Goal: Communication & Community: Answer question/provide support

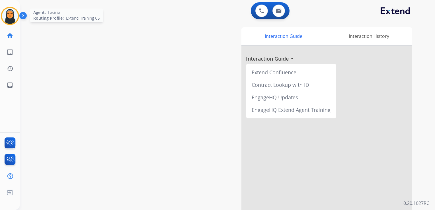
click at [9, 17] on img at bounding box center [10, 16] width 16 height 16
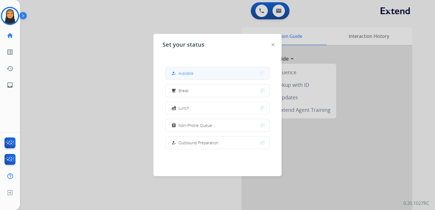
click at [192, 75] on span "Available" at bounding box center [186, 73] width 15 height 6
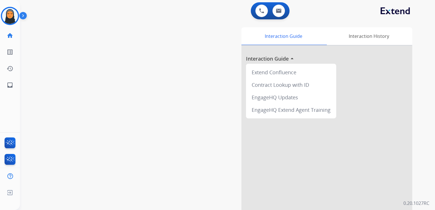
click at [201, 72] on div "Interaction Guide Interaction History Interaction Guide arrow_drop_up Extend Co…" at bounding box center [294, 142] width 238 height 231
click at [262, 10] on img at bounding box center [261, 10] width 5 height 5
click at [263, 11] on img at bounding box center [261, 10] width 5 height 5
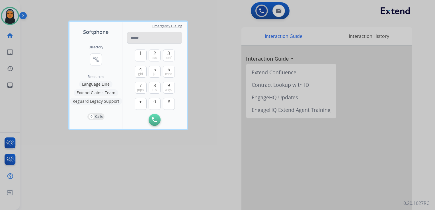
drag, startPoint x: 146, startPoint y: 39, endPoint x: 148, endPoint y: 36, distance: 3.9
click at [148, 36] on input "tel" at bounding box center [154, 38] width 55 height 12
type input "**********"
click at [155, 120] on img at bounding box center [154, 119] width 5 height 5
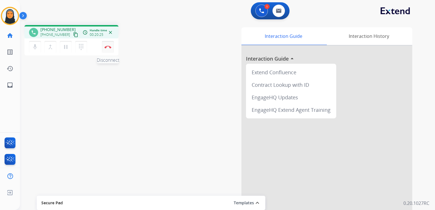
click at [109, 50] on button "Disconnect" at bounding box center [108, 47] width 12 height 12
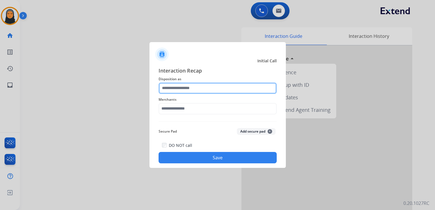
click at [203, 89] on input "text" at bounding box center [218, 88] width 118 height 11
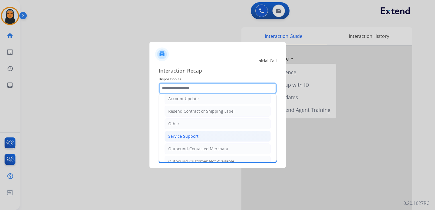
scroll to position [112, 0]
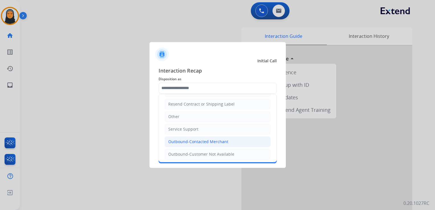
click at [215, 139] on div "Outbound-Contacted Merchant" at bounding box center [198, 142] width 60 height 6
type input "**********"
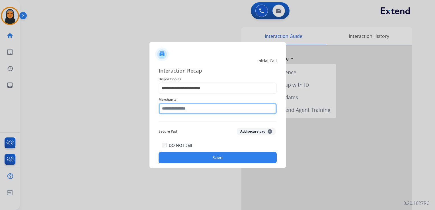
click at [203, 110] on input "text" at bounding box center [218, 108] width 118 height 11
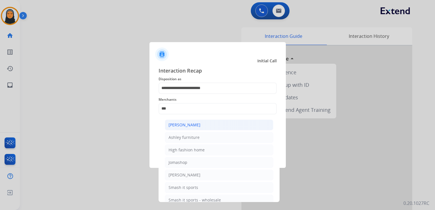
click at [209, 128] on li "[PERSON_NAME]" at bounding box center [219, 125] width 108 height 11
type input "**********"
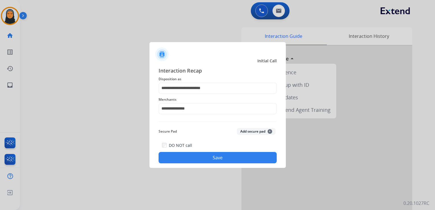
click at [209, 157] on button "Save" at bounding box center [218, 157] width 118 height 11
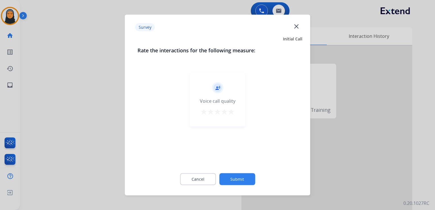
click at [295, 28] on mat-icon "close" at bounding box center [296, 25] width 7 height 7
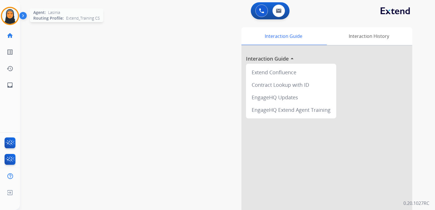
click at [6, 19] on img at bounding box center [10, 16] width 16 height 16
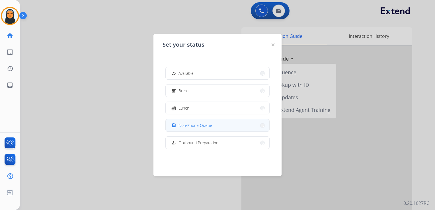
click at [196, 125] on span "Non-Phone Queue" at bounding box center [196, 125] width 34 height 6
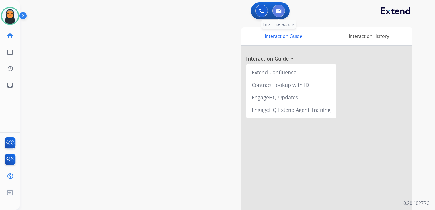
click at [276, 11] on img at bounding box center [279, 11] width 6 height 5
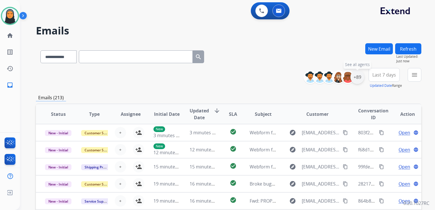
click at [357, 74] on div "+89" at bounding box center [358, 77] width 14 height 14
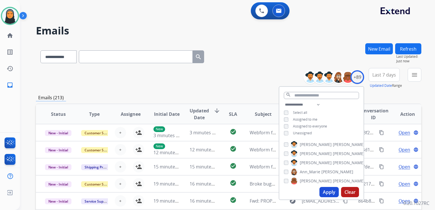
click at [332, 193] on button "Apply" at bounding box center [328, 192] width 19 height 10
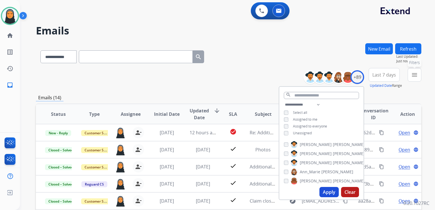
click at [413, 77] on mat-icon "menu" at bounding box center [414, 74] width 7 height 7
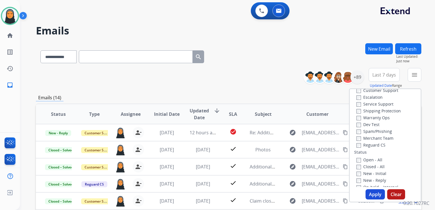
scroll to position [28, 0]
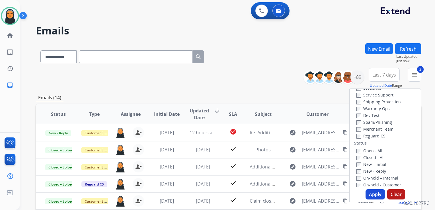
click at [370, 193] on button "Apply" at bounding box center [375, 194] width 19 height 10
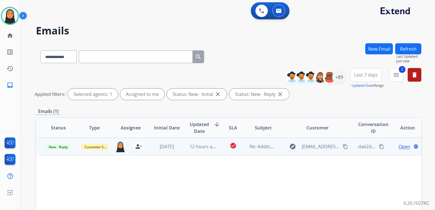
click at [399, 149] on span "Open" at bounding box center [405, 146] width 12 height 7
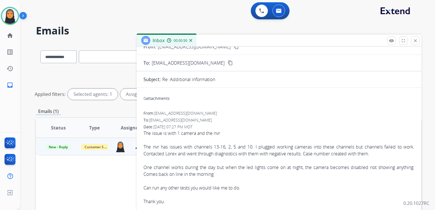
scroll to position [0, 0]
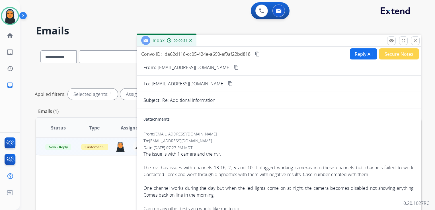
click at [362, 54] on button "Reply All" at bounding box center [363, 53] width 27 height 11
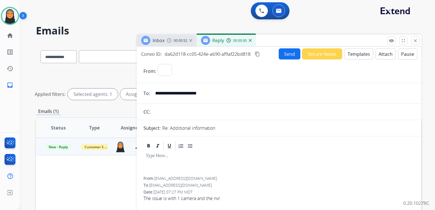
select select "**********"
click at [359, 53] on button "Templates" at bounding box center [359, 53] width 29 height 11
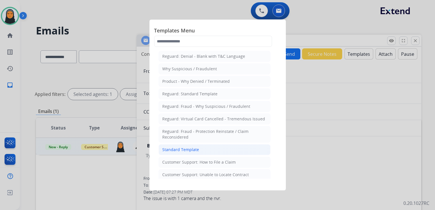
click at [203, 149] on li "Standard Template" at bounding box center [215, 149] width 112 height 11
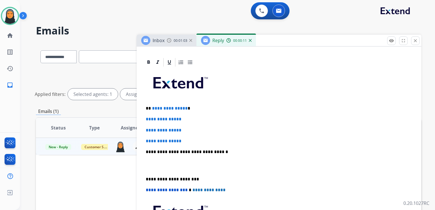
scroll to position [114, 0]
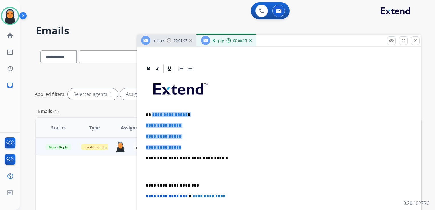
drag, startPoint x: 151, startPoint y: 114, endPoint x: 191, endPoint y: 143, distance: 49.7
click at [191, 143] on div "**********" at bounding box center [279, 172] width 271 height 196
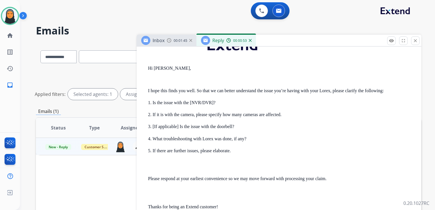
scroll to position [513, 0]
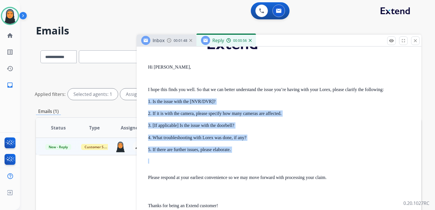
drag, startPoint x: 148, startPoint y: 101, endPoint x: 251, endPoint y: 152, distance: 115.9
click at [251, 152] on div "From: [EMAIL_ADDRESS][DOMAIN_NAME] To: [EMAIL_ADDRESS][DOMAIN_NAME] Date: [DATE…" at bounding box center [279, 159] width 271 height 300
copy div "1. Is the issue with the [NVR/DVR]? 2. If it is with the camera, please specify…"
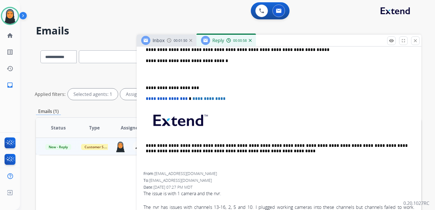
scroll to position [142, 0]
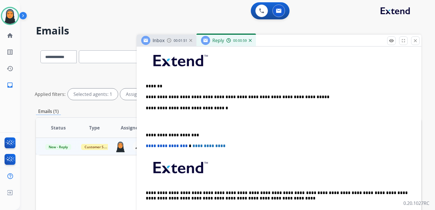
click at [297, 99] on p "**********" at bounding box center [277, 97] width 262 height 5
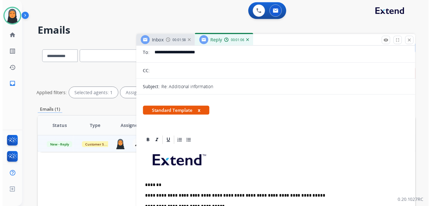
scroll to position [0, 0]
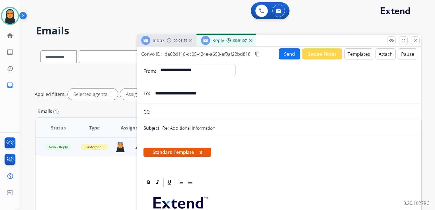
click at [288, 54] on button "Send" at bounding box center [290, 53] width 22 height 11
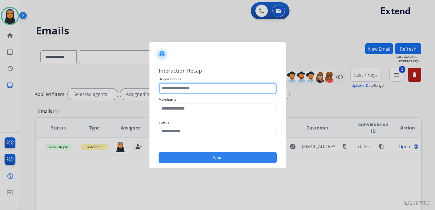
click at [215, 87] on input "text" at bounding box center [218, 88] width 118 height 11
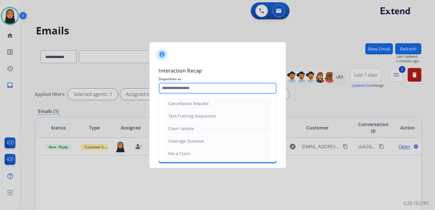
type input "**********"
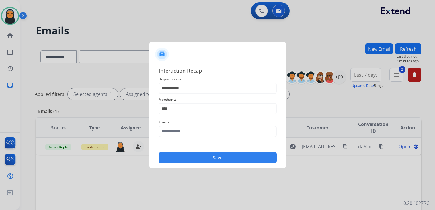
click at [188, 102] on span "Merchants" at bounding box center [218, 99] width 118 height 7
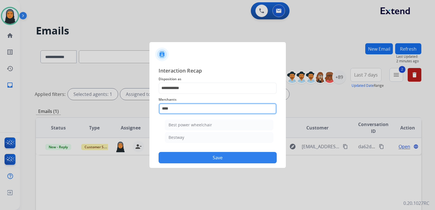
drag, startPoint x: 188, startPoint y: 110, endPoint x: 158, endPoint y: 108, distance: 29.6
click at [159, 108] on input "****" at bounding box center [218, 108] width 118 height 11
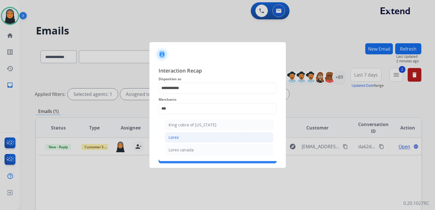
click at [187, 137] on li "Lorex" at bounding box center [219, 137] width 108 height 11
type input "*****"
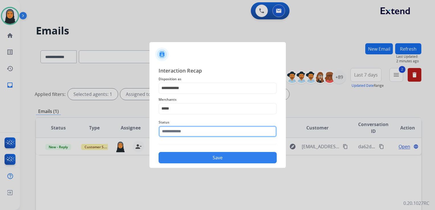
click at [193, 131] on input "text" at bounding box center [218, 131] width 118 height 11
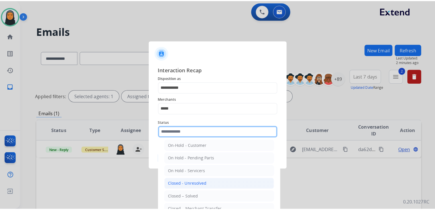
scroll to position [28, 0]
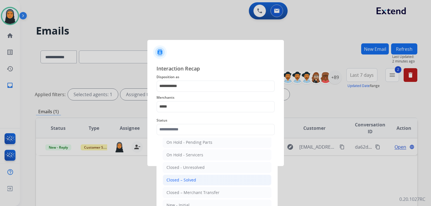
click at [210, 178] on li "Closed – Solved" at bounding box center [217, 179] width 108 height 11
type input "**********"
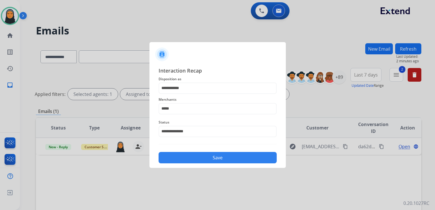
click at [217, 156] on button "Save" at bounding box center [218, 157] width 118 height 11
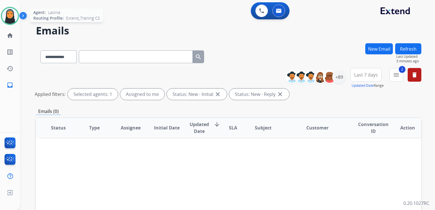
click at [13, 19] on img at bounding box center [10, 16] width 16 height 16
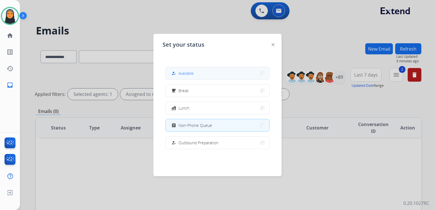
click at [208, 74] on button "how_to_reg Available" at bounding box center [218, 73] width 104 height 12
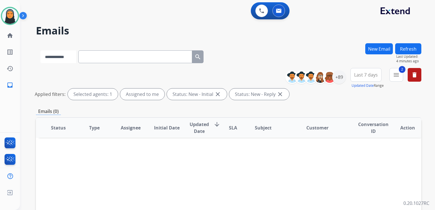
click at [70, 54] on select "**********" at bounding box center [58, 56] width 36 height 13
select select "**********"
click at [40, 50] on select "**********" at bounding box center [58, 56] width 36 height 13
click at [106, 57] on input "text" at bounding box center [136, 56] width 114 height 13
paste input "**********"
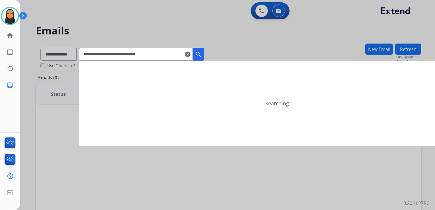
type input "**********"
click at [202, 55] on mat-icon "search" at bounding box center [198, 54] width 7 height 7
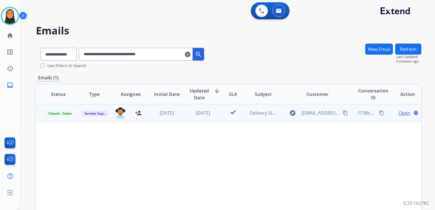
click at [400, 114] on span "Open" at bounding box center [405, 113] width 12 height 7
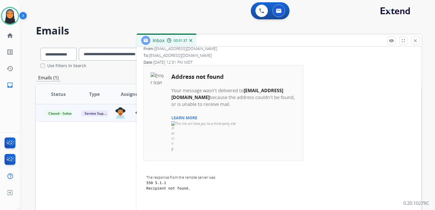
scroll to position [114, 0]
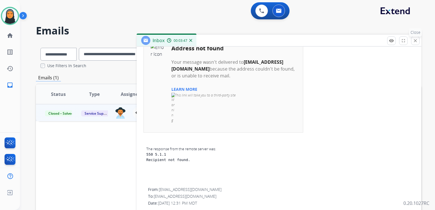
click at [414, 42] on mat-icon "close" at bounding box center [415, 40] width 5 height 5
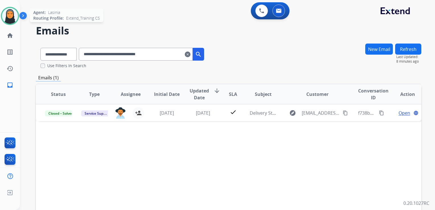
click at [13, 18] on img at bounding box center [10, 16] width 16 height 16
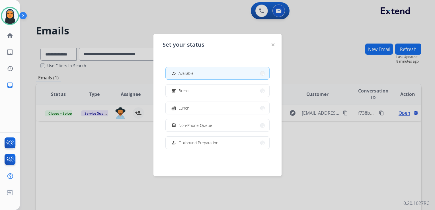
click at [136, 19] on div at bounding box center [217, 105] width 435 height 210
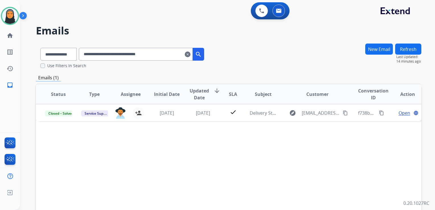
click at [190, 53] on mat-icon "clear" at bounding box center [188, 54] width 6 height 7
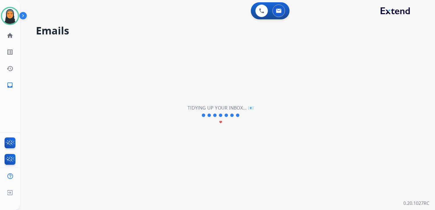
select select "**********"
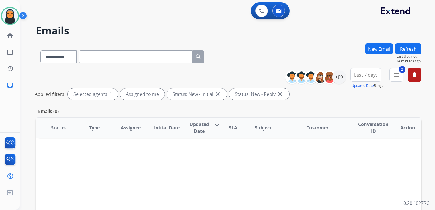
click at [405, 49] on button "Refresh" at bounding box center [408, 48] width 26 height 11
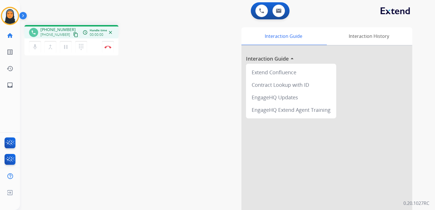
click at [73, 35] on mat-icon "content_copy" at bounding box center [75, 34] width 5 height 5
click at [279, 11] on img at bounding box center [279, 11] width 6 height 5
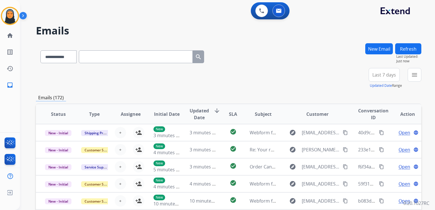
click at [105, 59] on input "text" at bounding box center [136, 56] width 114 height 13
paste input "**********"
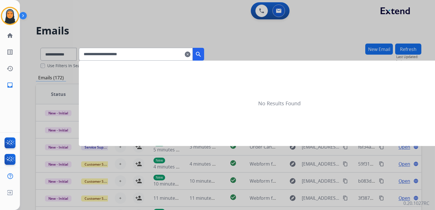
type input "**********"
click at [202, 54] on mat-icon "search" at bounding box center [198, 54] width 7 height 7
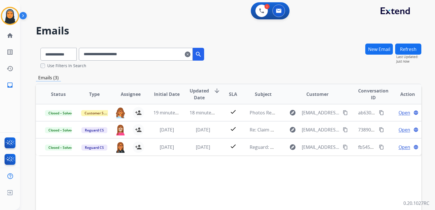
click at [190, 55] on mat-icon "clear" at bounding box center [188, 54] width 6 height 7
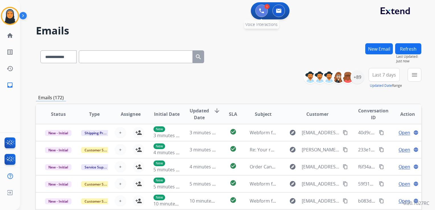
click at [261, 9] on img at bounding box center [261, 10] width 5 height 5
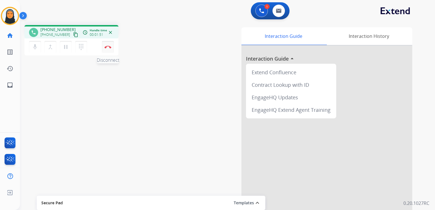
click at [106, 48] on button "Disconnect" at bounding box center [108, 47] width 12 height 12
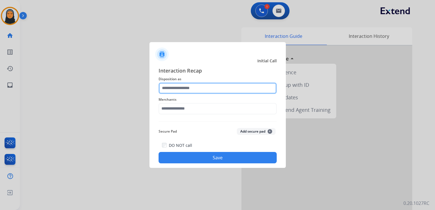
click at [218, 91] on input "text" at bounding box center [218, 88] width 118 height 11
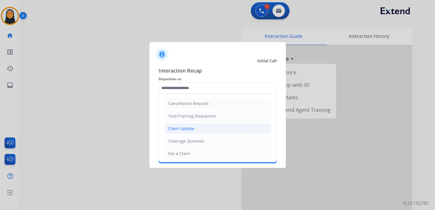
click at [206, 128] on li "Claim Update" at bounding box center [218, 128] width 106 height 11
type input "**********"
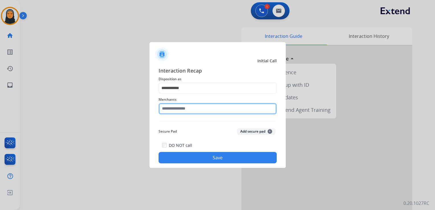
click at [206, 107] on input "text" at bounding box center [218, 108] width 118 height 11
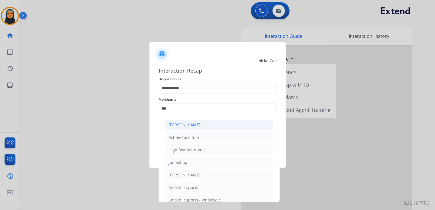
click at [208, 122] on li "[PERSON_NAME]" at bounding box center [219, 125] width 108 height 11
type input "**********"
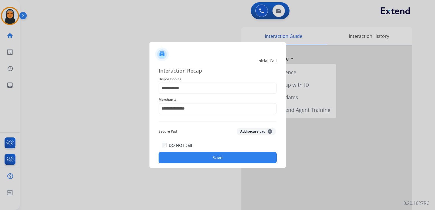
click at [212, 156] on button "Save" at bounding box center [218, 157] width 118 height 11
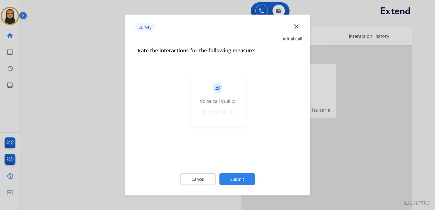
click at [231, 112] on mat-icon "star" at bounding box center [231, 111] width 7 height 7
click at [242, 178] on button "Submit" at bounding box center [237, 179] width 36 height 12
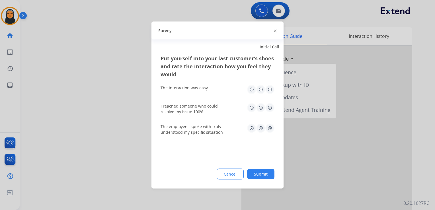
click at [269, 88] on img at bounding box center [269, 89] width 9 height 9
click at [270, 108] on img at bounding box center [269, 107] width 9 height 9
click at [270, 130] on img at bounding box center [269, 128] width 9 height 9
click at [265, 179] on button "Submit" at bounding box center [260, 174] width 27 height 10
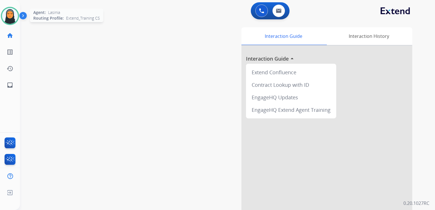
click at [7, 18] on img at bounding box center [10, 16] width 16 height 16
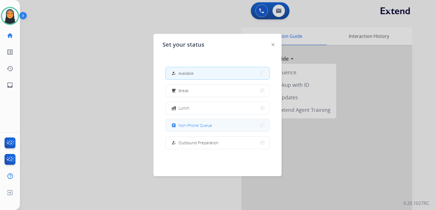
click at [196, 124] on span "Non-Phone Queue" at bounding box center [196, 125] width 34 height 6
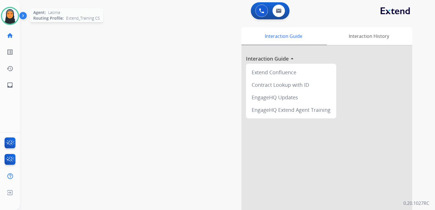
click at [11, 16] on img at bounding box center [10, 16] width 16 height 16
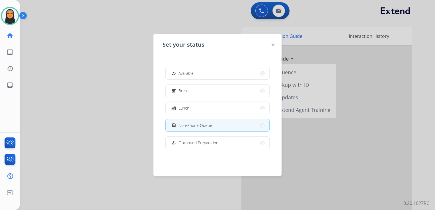
click at [66, 65] on div at bounding box center [217, 105] width 435 height 210
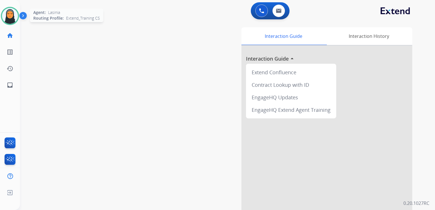
click at [2, 12] on div at bounding box center [10, 16] width 18 height 18
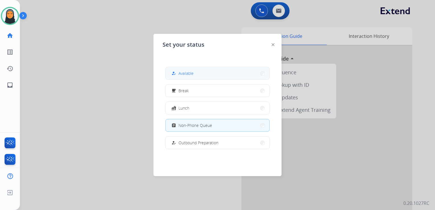
click at [187, 74] on span "Available" at bounding box center [186, 73] width 15 height 6
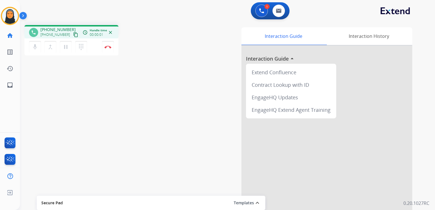
click at [73, 34] on mat-icon "content_copy" at bounding box center [75, 34] width 5 height 5
click at [279, 12] on img at bounding box center [279, 11] width 6 height 5
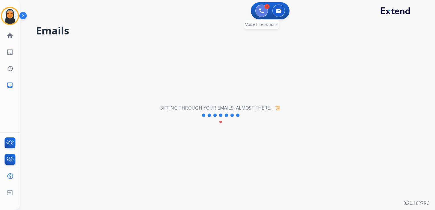
click at [263, 13] on img at bounding box center [261, 10] width 5 height 5
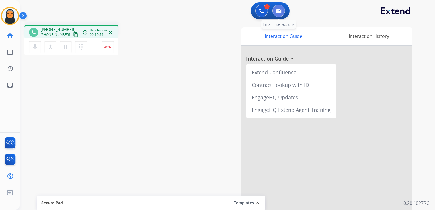
click at [280, 10] on img at bounding box center [279, 11] width 6 height 5
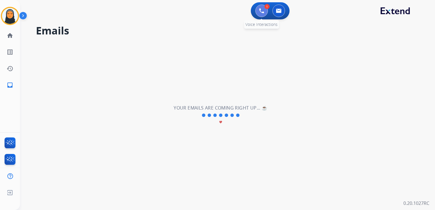
click at [262, 10] on img at bounding box center [261, 10] width 5 height 5
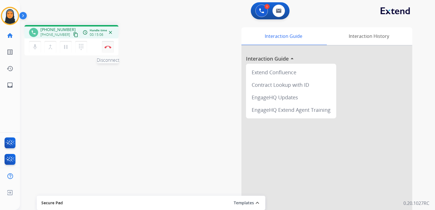
click at [109, 47] on img at bounding box center [108, 47] width 7 height 3
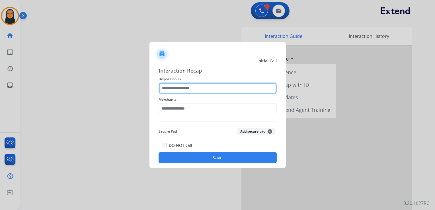
click at [179, 87] on input "text" at bounding box center [218, 88] width 118 height 11
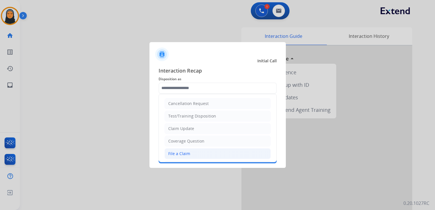
click at [204, 151] on li "File a Claim" at bounding box center [218, 153] width 106 height 11
type input "**********"
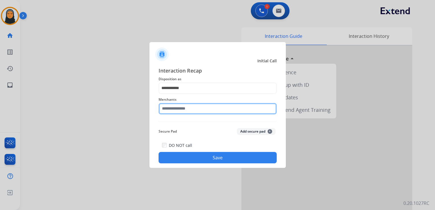
click at [203, 106] on input "text" at bounding box center [218, 108] width 118 height 11
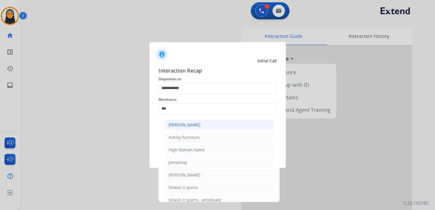
click at [200, 123] on li "[PERSON_NAME]" at bounding box center [219, 125] width 108 height 11
type input "**********"
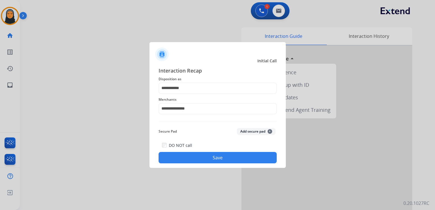
click at [214, 158] on button "Save" at bounding box center [218, 157] width 118 height 11
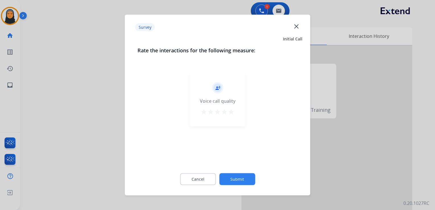
click at [232, 111] on mat-icon "star" at bounding box center [231, 111] width 7 height 7
click at [241, 177] on button "Submit" at bounding box center [237, 179] width 36 height 12
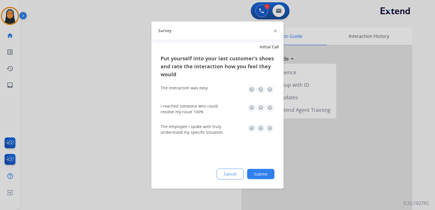
click at [269, 88] on img at bounding box center [269, 89] width 9 height 9
click at [269, 107] on img at bounding box center [269, 107] width 9 height 9
click at [270, 130] on img at bounding box center [269, 128] width 9 height 9
click at [265, 174] on button "Submit" at bounding box center [260, 174] width 27 height 10
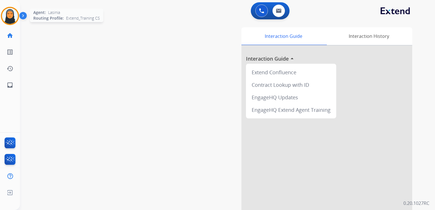
click at [11, 17] on img at bounding box center [10, 16] width 16 height 16
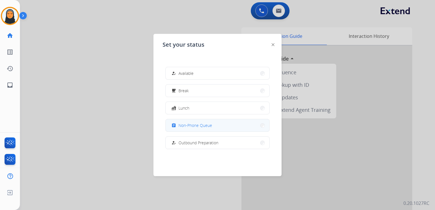
click at [186, 126] on span "Non-Phone Queue" at bounding box center [196, 125] width 34 height 6
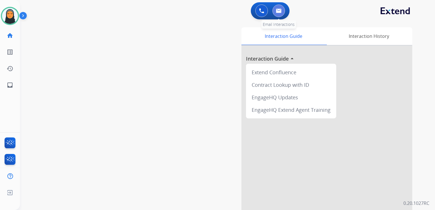
click at [280, 11] on img at bounding box center [279, 11] width 6 height 5
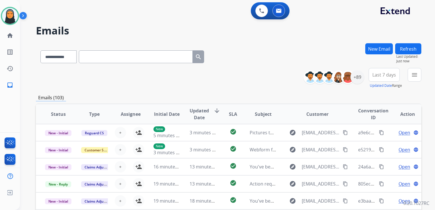
click at [378, 47] on button "New Email" at bounding box center [379, 48] width 28 height 11
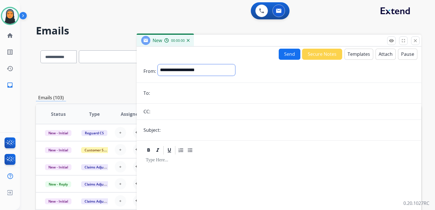
click at [210, 69] on select "**********" at bounding box center [196, 69] width 77 height 11
select select "**********"
click at [158, 64] on select "**********" at bounding box center [196, 69] width 77 height 11
click at [183, 94] on input "email" at bounding box center [283, 93] width 263 height 11
paste input "**********"
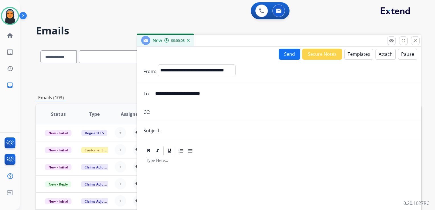
type input "**********"
click at [190, 129] on input "text" at bounding box center [288, 130] width 252 height 11
type input "**********"
click at [356, 54] on button "Templates" at bounding box center [359, 54] width 29 height 11
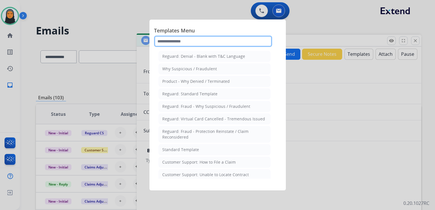
click at [225, 42] on input "text" at bounding box center [213, 41] width 118 height 11
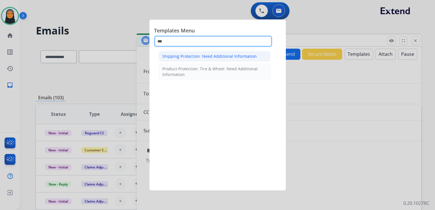
type input "***"
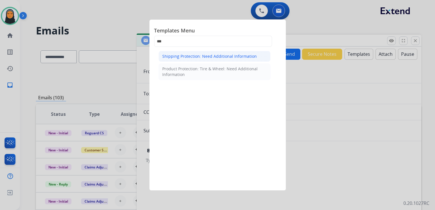
click at [219, 58] on div "Shipping Protection: Need Additional Information" at bounding box center [209, 57] width 95 height 6
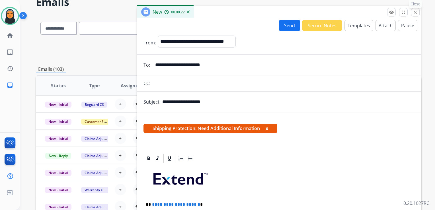
click at [416, 12] on mat-icon "close" at bounding box center [415, 12] width 5 height 5
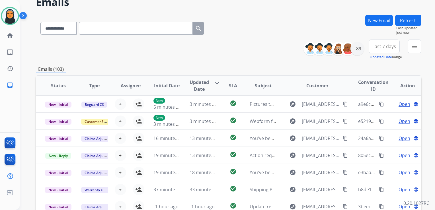
click at [372, 21] on button "New Email" at bounding box center [379, 20] width 28 height 11
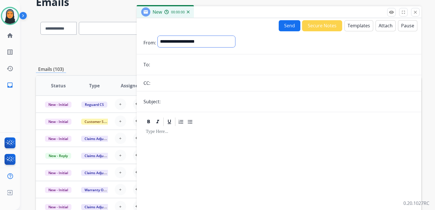
click at [209, 46] on select "**********" at bounding box center [196, 41] width 77 height 11
select select "**********"
click at [158, 36] on select "**********" at bounding box center [196, 41] width 77 height 11
click at [177, 64] on input "email" at bounding box center [283, 65] width 263 height 11
paste input "**********"
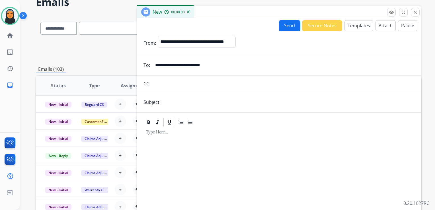
type input "**********"
click at [186, 101] on input "text" at bounding box center [288, 102] width 252 height 11
type input "**********"
click at [356, 22] on button "Templates" at bounding box center [359, 25] width 29 height 11
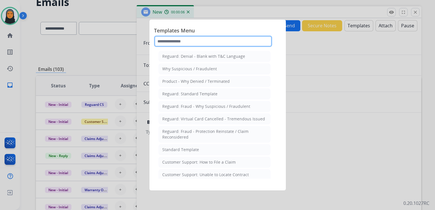
click at [204, 40] on input "text" at bounding box center [213, 41] width 118 height 11
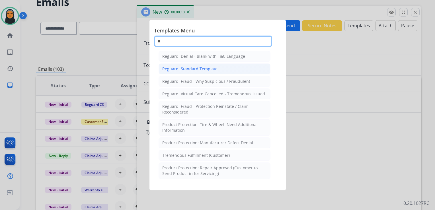
type input "**"
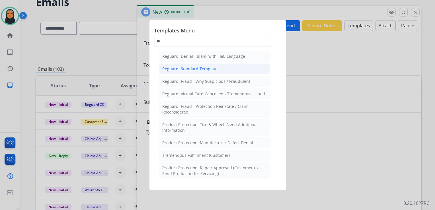
click at [213, 69] on div "Reguard: Standard Template" at bounding box center [189, 69] width 55 height 6
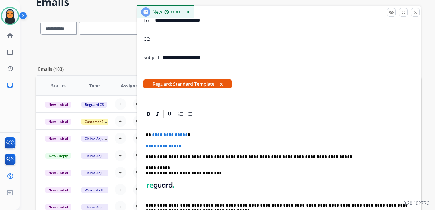
scroll to position [48, 0]
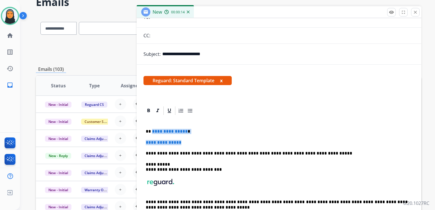
drag, startPoint x: 151, startPoint y: 130, endPoint x: 185, endPoint y: 143, distance: 35.3
click at [185, 143] on div "**********" at bounding box center [279, 172] width 271 height 112
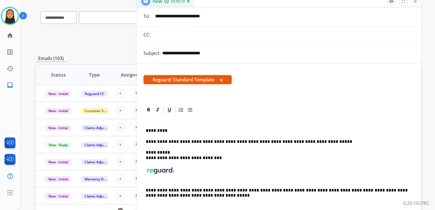
scroll to position [28, 0]
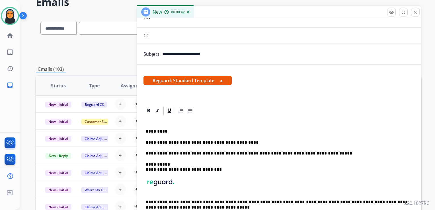
click at [250, 140] on div "**********" at bounding box center [279, 172] width 271 height 112
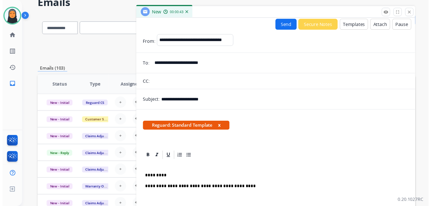
scroll to position [0, 0]
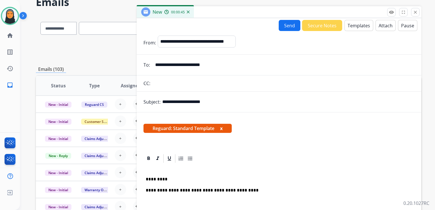
click at [286, 24] on button "Send" at bounding box center [290, 25] width 22 height 11
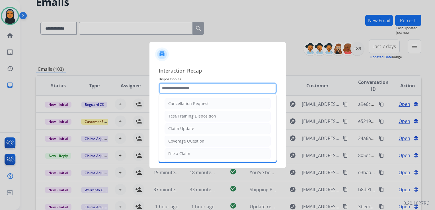
click at [237, 85] on input "text" at bounding box center [218, 88] width 118 height 11
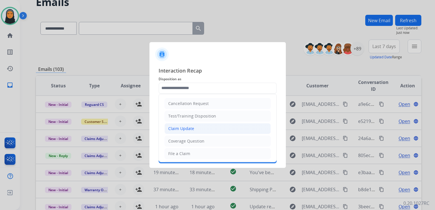
click at [208, 129] on li "Claim Update" at bounding box center [218, 128] width 106 height 11
type input "**********"
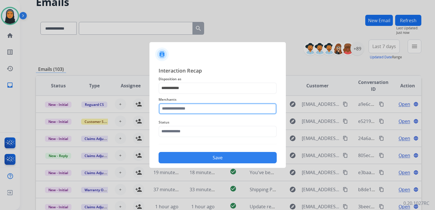
click at [209, 109] on input "text" at bounding box center [218, 108] width 118 height 11
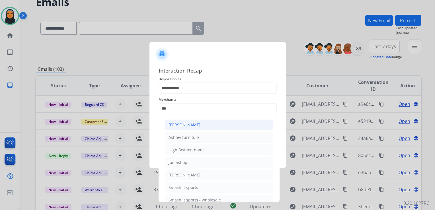
click at [210, 124] on li "[PERSON_NAME]" at bounding box center [219, 125] width 108 height 11
type input "**********"
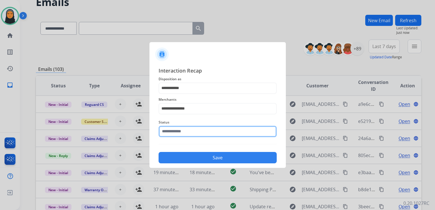
click at [206, 133] on input "text" at bounding box center [218, 131] width 118 height 11
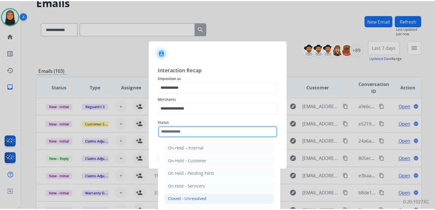
scroll to position [28, 0]
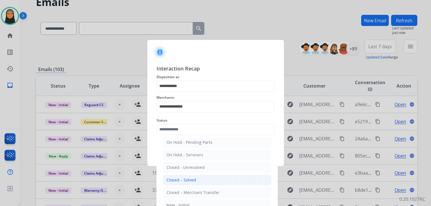
click at [214, 180] on li "Closed – Solved" at bounding box center [217, 179] width 108 height 11
type input "**********"
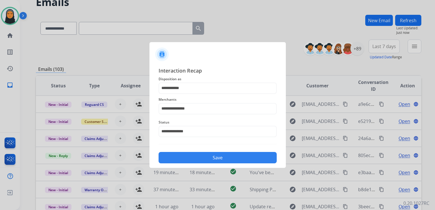
click at [220, 161] on button "Save" at bounding box center [218, 157] width 118 height 11
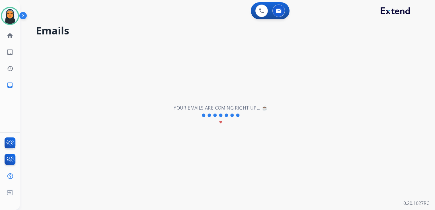
scroll to position [0, 0]
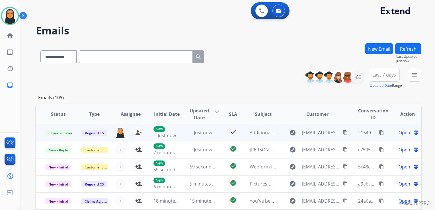
click at [379, 133] on mat-icon "content_copy" at bounding box center [381, 132] width 5 height 5
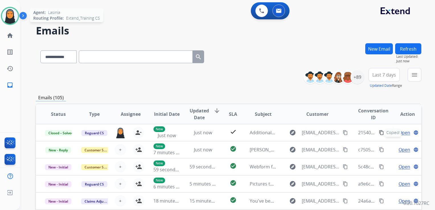
click at [12, 18] on img at bounding box center [10, 16] width 16 height 16
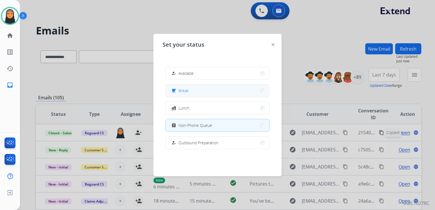
click at [195, 90] on button "free_breakfast Break" at bounding box center [218, 91] width 104 height 12
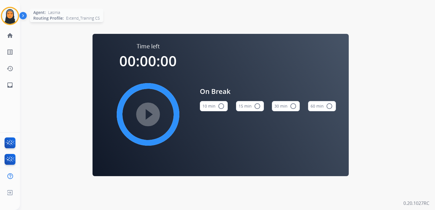
click at [10, 21] on img at bounding box center [10, 16] width 16 height 16
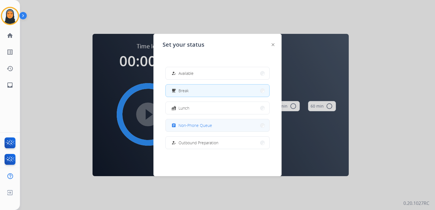
click at [192, 128] on div "assignment Non-Phone Queue" at bounding box center [191, 125] width 42 height 7
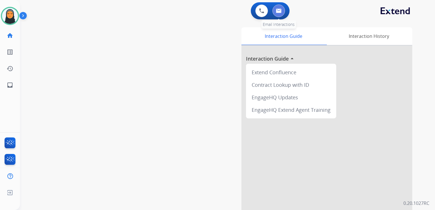
click at [282, 12] on button at bounding box center [279, 11] width 13 height 13
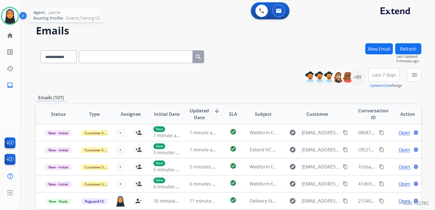
click at [8, 22] on img at bounding box center [10, 16] width 16 height 16
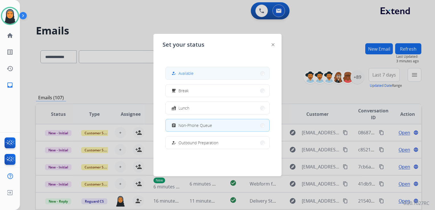
click at [186, 71] on span "Available" at bounding box center [186, 73] width 15 height 6
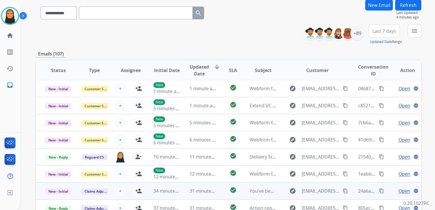
scroll to position [57, 0]
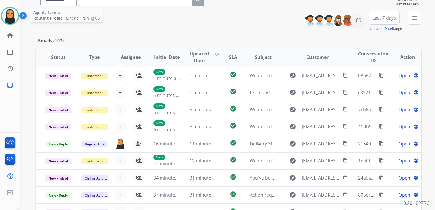
click at [13, 18] on img at bounding box center [10, 16] width 16 height 16
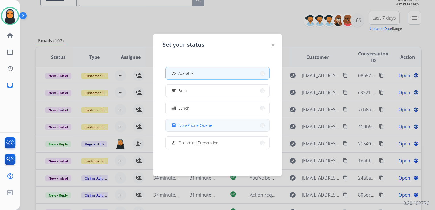
click at [209, 124] on span "Non-Phone Queue" at bounding box center [196, 125] width 34 height 6
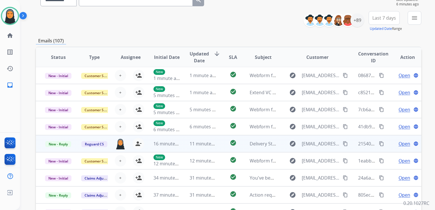
click at [399, 143] on span "Open" at bounding box center [405, 143] width 12 height 7
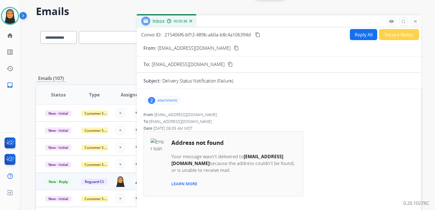
scroll to position [0, 0]
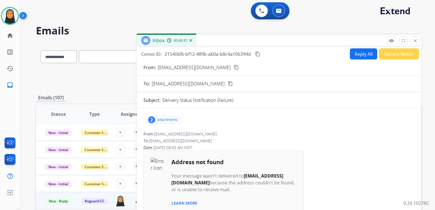
drag, startPoint x: 417, startPoint y: 40, endPoint x: 414, endPoint y: 43, distance: 4.3
click at [417, 40] on mat-icon "close" at bounding box center [415, 40] width 5 height 5
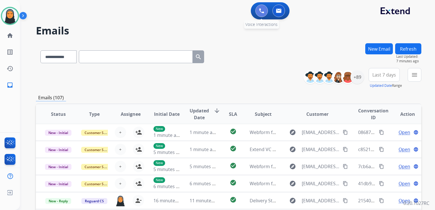
click at [263, 13] on img at bounding box center [261, 10] width 5 height 5
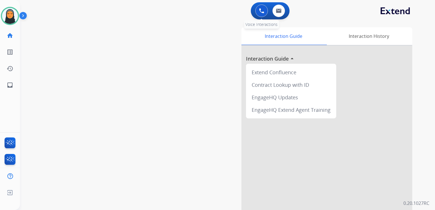
click at [260, 12] on img at bounding box center [261, 10] width 5 height 5
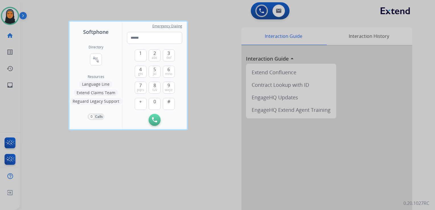
click at [10, 12] on div at bounding box center [217, 105] width 435 height 210
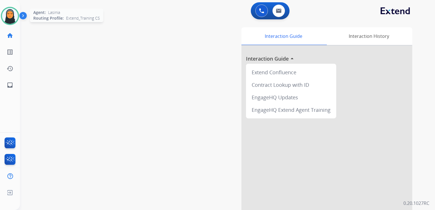
click at [16, 18] on img at bounding box center [10, 16] width 16 height 16
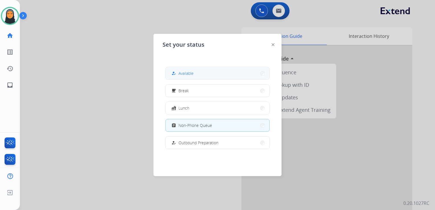
click at [191, 73] on span "Available" at bounding box center [186, 73] width 15 height 6
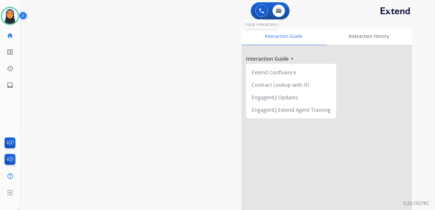
click at [259, 13] on img at bounding box center [261, 10] width 5 height 5
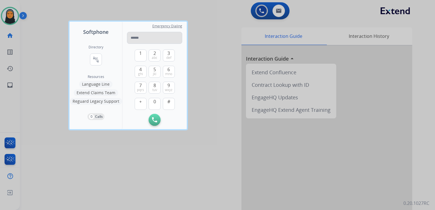
click at [153, 39] on input "tel" at bounding box center [154, 38] width 55 height 12
type input "**********"
click at [148, 39] on input "**********" at bounding box center [154, 38] width 55 height 12
drag, startPoint x: 148, startPoint y: 39, endPoint x: 222, endPoint y: 21, distance: 75.9
click at [222, 21] on div at bounding box center [217, 105] width 435 height 210
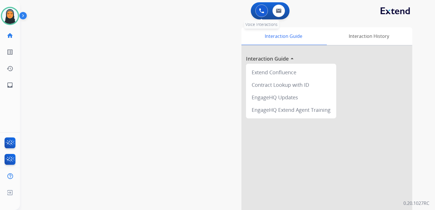
click at [260, 10] on img at bounding box center [261, 10] width 5 height 5
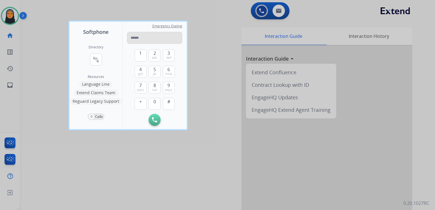
click at [150, 36] on input "tel" at bounding box center [154, 38] width 55 height 12
type input "**********"
click at [157, 120] on button "Initiate Call" at bounding box center [155, 120] width 12 height 12
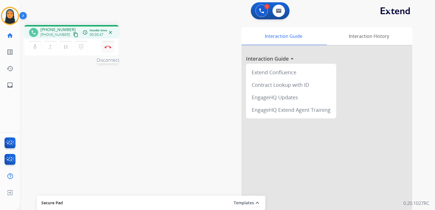
click at [107, 48] on button "Disconnect" at bounding box center [108, 47] width 12 height 12
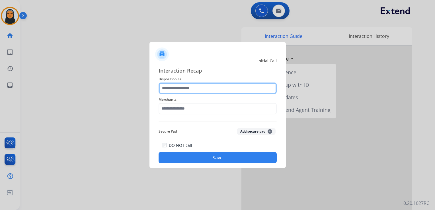
click at [188, 87] on input "text" at bounding box center [218, 88] width 118 height 11
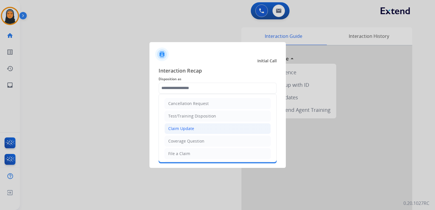
click at [199, 128] on li "Claim Update" at bounding box center [218, 128] width 106 height 11
type input "**********"
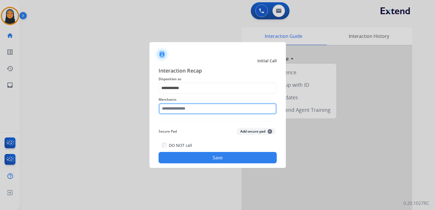
click at [201, 111] on input "text" at bounding box center [218, 108] width 118 height 11
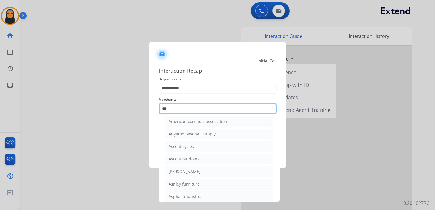
scroll to position [8, 0]
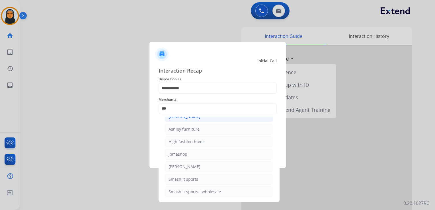
click at [223, 119] on li "[PERSON_NAME]" at bounding box center [219, 116] width 108 height 11
type input "**********"
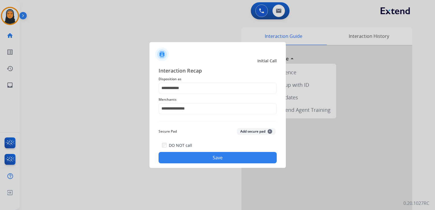
click at [220, 159] on button "Save" at bounding box center [218, 157] width 118 height 11
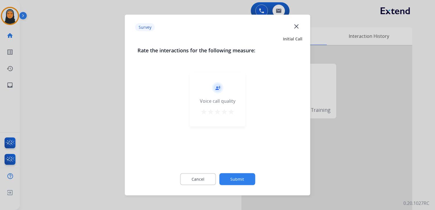
click at [295, 24] on mat-icon "close" at bounding box center [296, 25] width 7 height 7
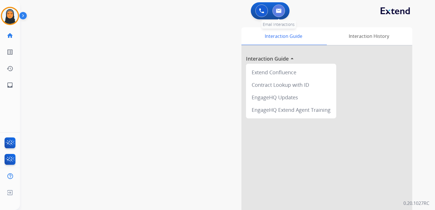
click at [280, 13] on img at bounding box center [279, 11] width 6 height 5
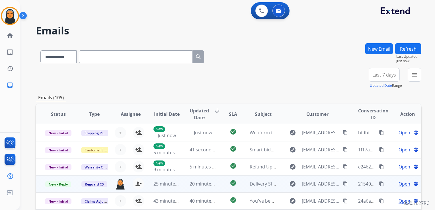
click at [379, 183] on mat-icon "content_copy" at bounding box center [381, 183] width 5 height 5
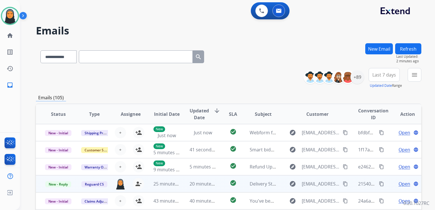
click at [399, 182] on span "Open" at bounding box center [405, 184] width 12 height 7
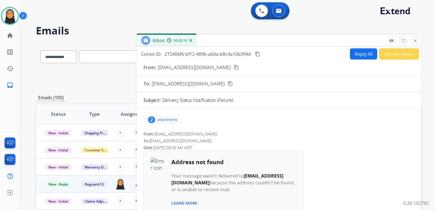
click at [171, 119] on p "attachments" at bounding box center [167, 120] width 20 height 5
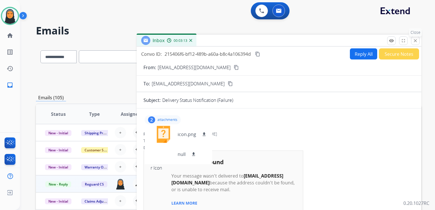
click at [417, 40] on mat-icon "close" at bounding box center [415, 40] width 5 height 5
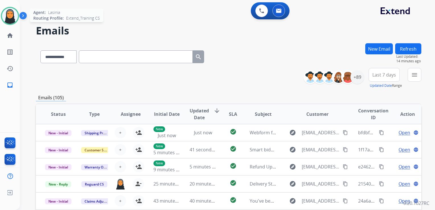
click at [6, 17] on img at bounding box center [10, 16] width 16 height 16
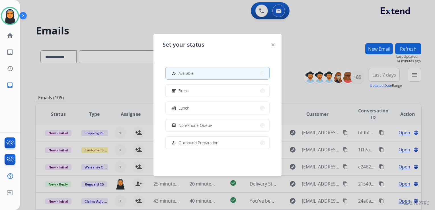
click at [100, 24] on div at bounding box center [217, 105] width 435 height 210
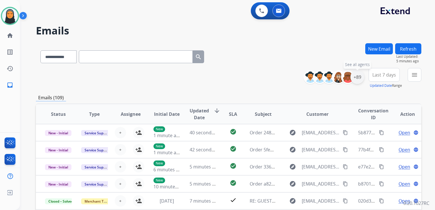
click at [354, 75] on div "+89" at bounding box center [358, 77] width 14 height 14
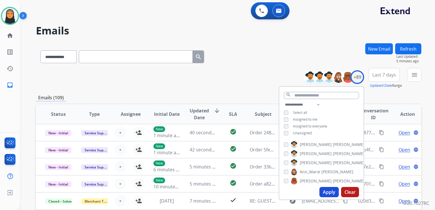
click at [327, 194] on button "Apply" at bounding box center [328, 192] width 19 height 10
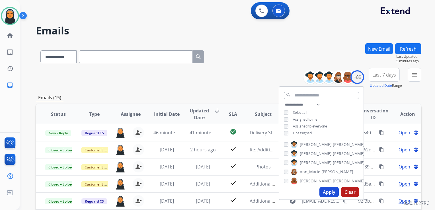
click at [254, 55] on div "**********" at bounding box center [229, 55] width 386 height 25
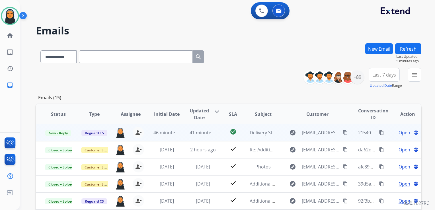
click at [401, 132] on span "Open" at bounding box center [405, 132] width 12 height 7
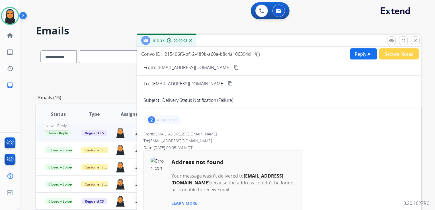
click at [58, 131] on span "New - Reply" at bounding box center [58, 133] width 26 height 6
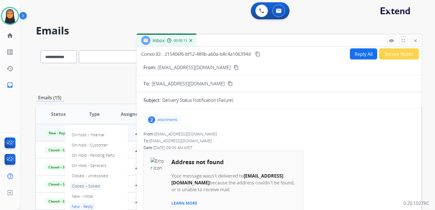
click at [97, 187] on p "Closed – Solved" at bounding box center [85, 186] width 33 height 8
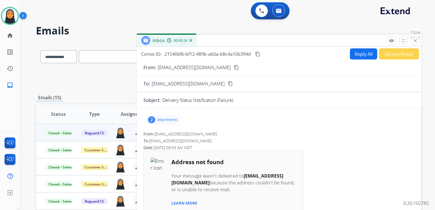
click at [415, 39] on mat-icon "close" at bounding box center [415, 40] width 5 height 5
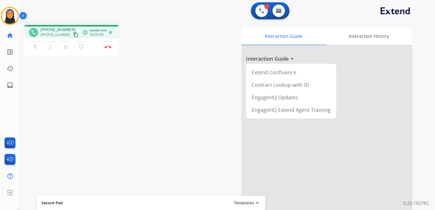
click at [73, 34] on mat-icon "content_copy" at bounding box center [75, 34] width 5 height 5
click at [259, 12] on img at bounding box center [261, 10] width 5 height 5
click at [261, 13] on img at bounding box center [261, 10] width 5 height 5
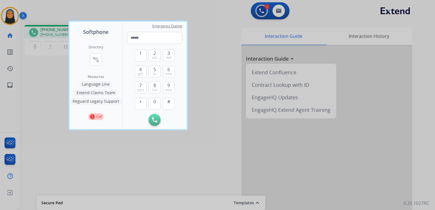
click at [97, 83] on button "Language Line" at bounding box center [95, 84] width 33 height 7
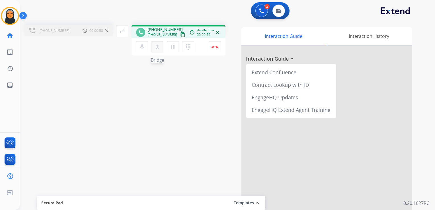
click at [159, 48] on mat-icon "merge_type" at bounding box center [157, 47] width 7 height 7
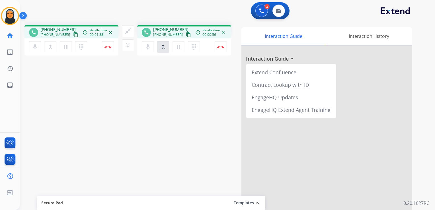
click at [73, 35] on mat-icon "content_copy" at bounding box center [75, 34] width 5 height 5
click at [114, 48] on button "Disconnect" at bounding box center [108, 47] width 12 height 12
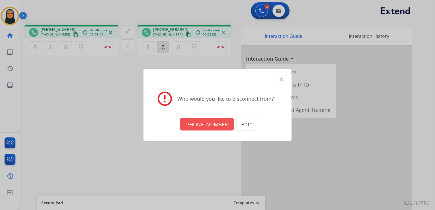
click at [200, 123] on button "[PHONE_NUMBER]" at bounding box center [207, 124] width 54 height 13
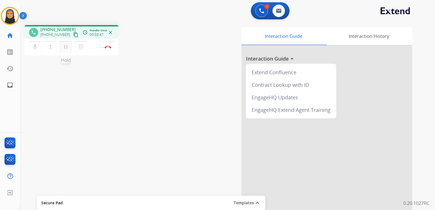
click at [63, 50] on mat-icon "pause" at bounding box center [65, 47] width 7 height 7
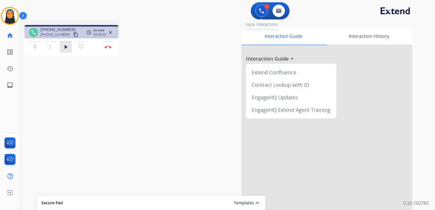
click at [257, 12] on button at bounding box center [261, 11] width 13 height 13
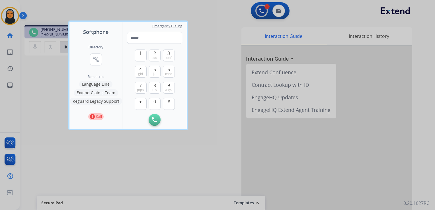
click at [93, 84] on button "Language Line" at bounding box center [95, 84] width 33 height 7
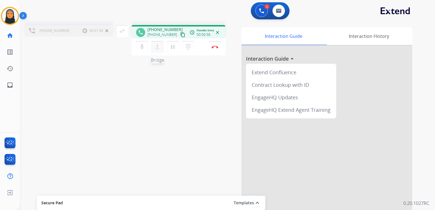
click at [159, 46] on mat-icon "merge_type" at bounding box center [157, 47] width 7 height 7
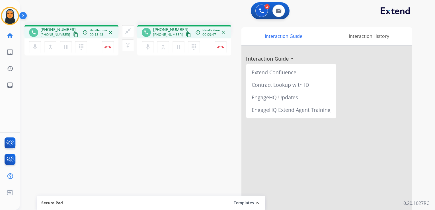
click at [221, 204] on div "Secure Pad" at bounding box center [151, 203] width 220 height 10
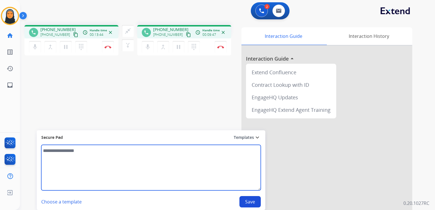
click at [174, 179] on textarea at bounding box center [151, 168] width 220 height 46
type textarea "********"
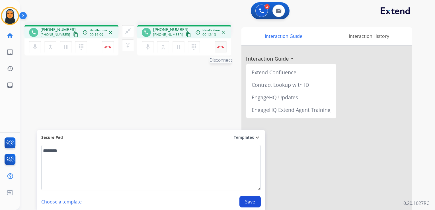
click at [114, 52] on button "Disconnect" at bounding box center [108, 47] width 12 height 12
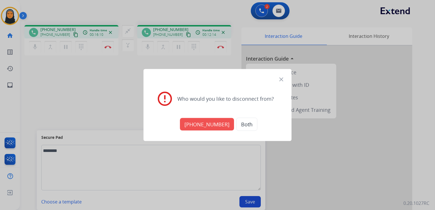
click at [214, 121] on button "[PHONE_NUMBER]" at bounding box center [207, 124] width 54 height 13
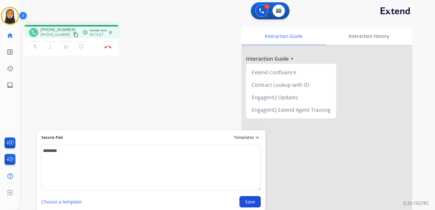
click at [257, 138] on mat-icon "expand_more" at bounding box center [257, 137] width 7 height 7
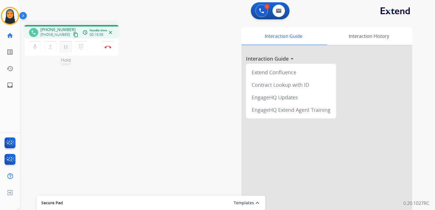
click at [68, 49] on mat-icon "pause" at bounding box center [65, 47] width 7 height 7
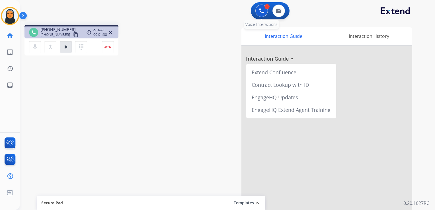
click at [263, 13] on img at bounding box center [261, 10] width 5 height 5
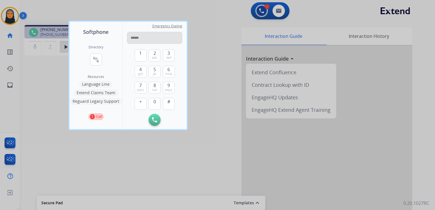
click at [140, 38] on input "tel" at bounding box center [154, 38] width 55 height 12
click at [133, 37] on input "**********" at bounding box center [154, 38] width 55 height 12
type input "**********"
click at [156, 121] on img at bounding box center [154, 119] width 5 height 5
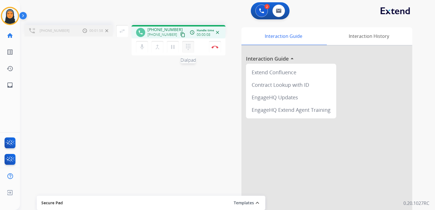
click at [187, 50] on mat-icon "dialpad" at bounding box center [188, 47] width 7 height 7
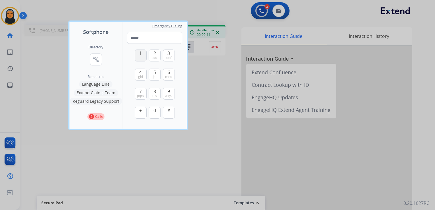
click at [142, 58] on button "1" at bounding box center [141, 56] width 12 height 12
click at [155, 55] on span "2" at bounding box center [154, 53] width 3 height 7
type input "**"
click at [214, 112] on div at bounding box center [217, 105] width 435 height 210
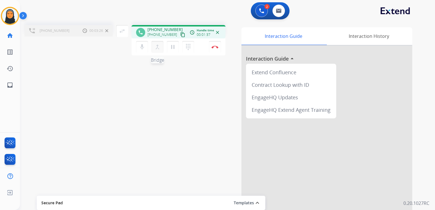
click at [159, 49] on mat-icon "merge_type" at bounding box center [157, 47] width 7 height 7
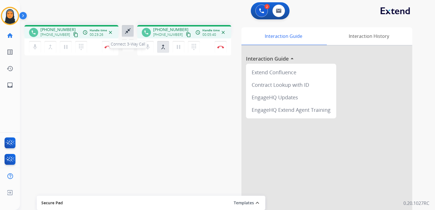
click at [127, 30] on mat-icon "close_fullscreen" at bounding box center [127, 31] width 7 height 7
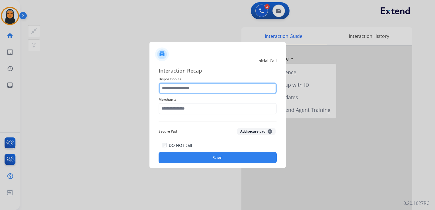
click at [223, 88] on input "text" at bounding box center [218, 88] width 118 height 11
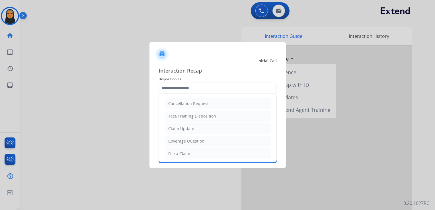
click at [11, 20] on div at bounding box center [217, 105] width 435 height 210
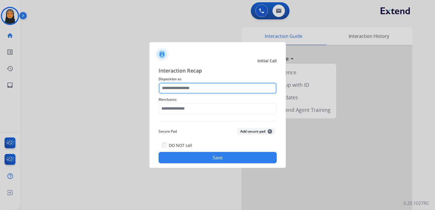
click at [207, 90] on input "text" at bounding box center [218, 88] width 118 height 11
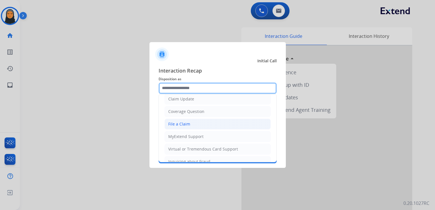
scroll to position [87, 0]
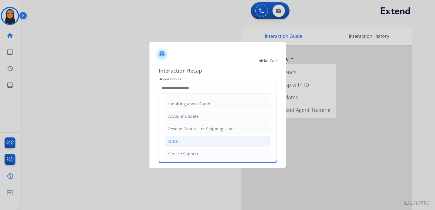
click at [205, 139] on li "Other" at bounding box center [218, 141] width 106 height 11
type input "*****"
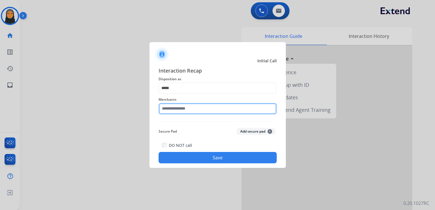
click at [218, 112] on input "text" at bounding box center [218, 108] width 118 height 11
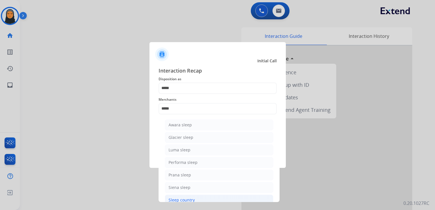
click at [206, 196] on li "Sleep country" at bounding box center [219, 200] width 108 height 11
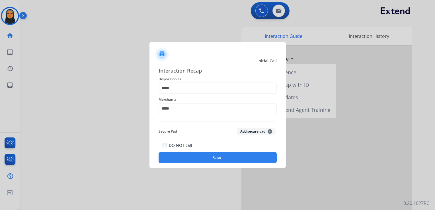
type input "**********"
click at [215, 158] on button "Save" at bounding box center [218, 157] width 118 height 11
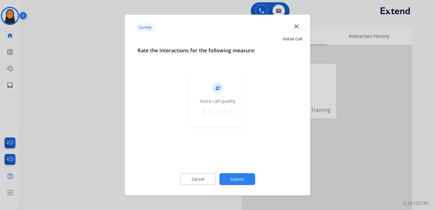
click at [296, 25] on mat-icon "close" at bounding box center [296, 25] width 7 height 7
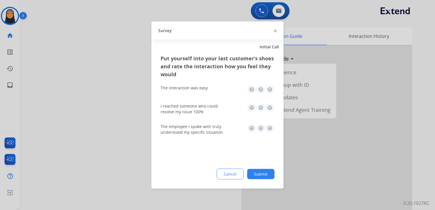
click at [275, 31] on img at bounding box center [275, 30] width 3 height 3
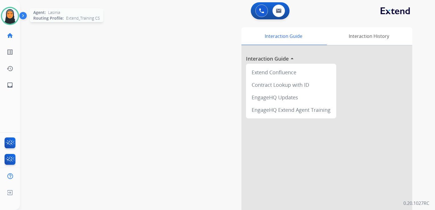
click at [9, 19] on img at bounding box center [10, 16] width 16 height 16
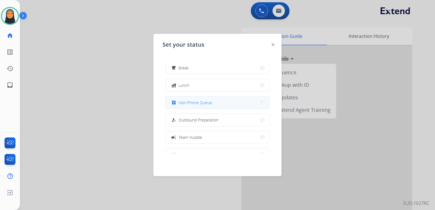
scroll to position [57, 0]
click at [216, 103] on button "campaign Team Huddle" at bounding box center [218, 103] width 104 height 12
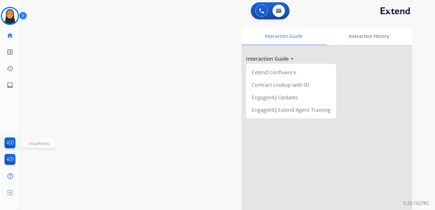
click at [9, 140] on img at bounding box center [9, 144] width 13 height 13
click at [15, 18] on img at bounding box center [10, 16] width 16 height 16
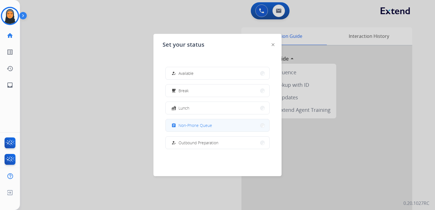
click at [206, 124] on span "Non-Phone Queue" at bounding box center [196, 125] width 34 height 6
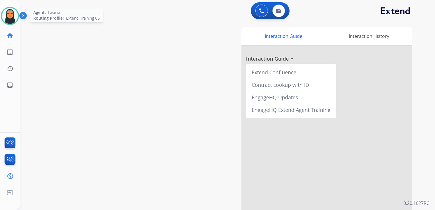
click at [2, 17] on img at bounding box center [10, 16] width 16 height 16
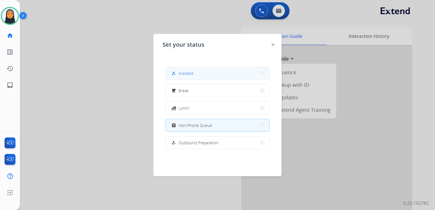
click at [236, 73] on button "how_to_reg Available" at bounding box center [218, 73] width 104 height 12
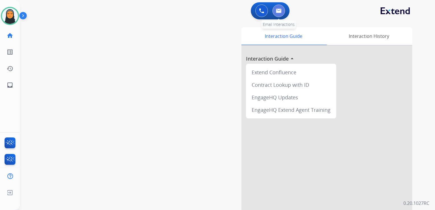
click at [280, 9] on img at bounding box center [279, 11] width 6 height 5
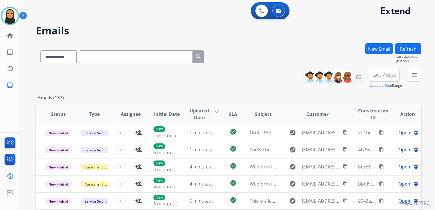
click at [124, 62] on input "text" at bounding box center [136, 56] width 114 height 13
paste input "**********"
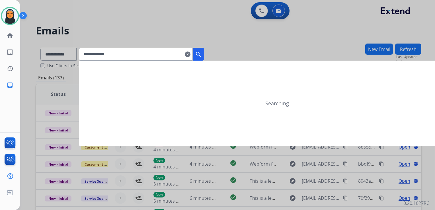
type input "**********"
click at [190, 53] on mat-icon "clear" at bounding box center [188, 54] width 6 height 7
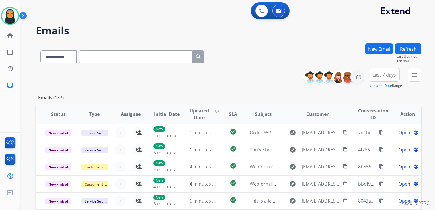
click at [136, 57] on input "text" at bounding box center [136, 56] width 114 height 13
paste input "**********"
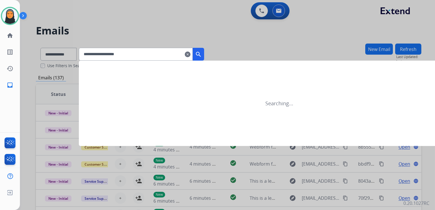
type input "**********"
click at [202, 53] on mat-icon "search" at bounding box center [198, 54] width 7 height 7
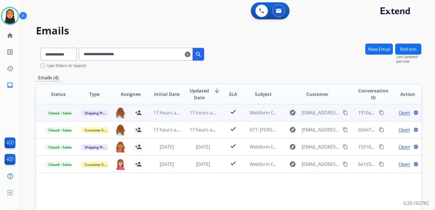
click at [399, 111] on span "Open" at bounding box center [405, 112] width 12 height 7
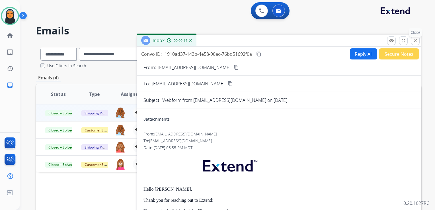
click at [414, 41] on mat-icon "close" at bounding box center [415, 40] width 5 height 5
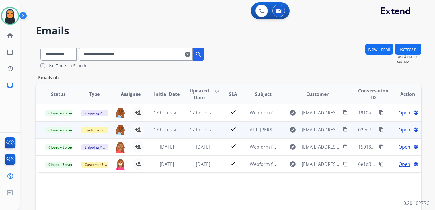
click at [399, 128] on span "Open" at bounding box center [405, 129] width 12 height 7
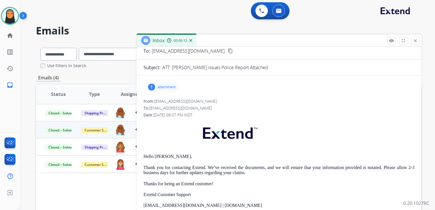
scroll to position [28, 0]
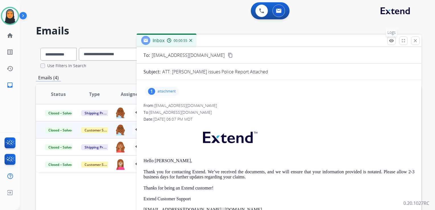
click at [391, 42] on mat-icon "remove_red_eye" at bounding box center [391, 40] width 5 height 5
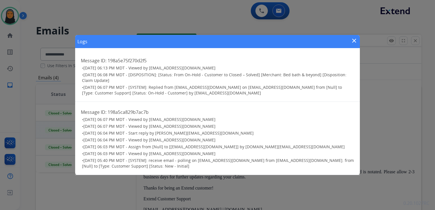
click at [354, 40] on mat-icon "close" at bounding box center [354, 40] width 7 height 7
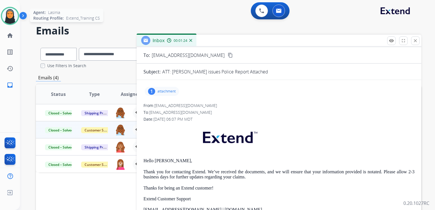
click at [9, 22] on img at bounding box center [10, 16] width 16 height 16
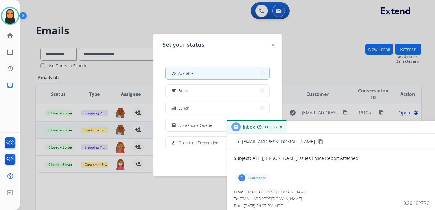
drag, startPoint x: 237, startPoint y: 45, endPoint x: 327, endPoint y: 131, distance: 125.1
click at [327, 131] on div "Inbox 00:01:27" at bounding box center [369, 127] width 285 height 12
click at [214, 128] on button "assignment Non-Phone Queue" at bounding box center [218, 125] width 104 height 12
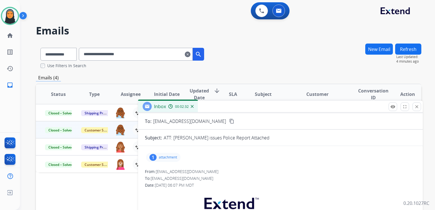
drag, startPoint x: 353, startPoint y: 129, endPoint x: 264, endPoint y: 108, distance: 91.2
click at [264, 108] on div "Inbox 00:02:32" at bounding box center [280, 107] width 285 height 12
click at [415, 109] on mat-icon "close" at bounding box center [416, 106] width 5 height 5
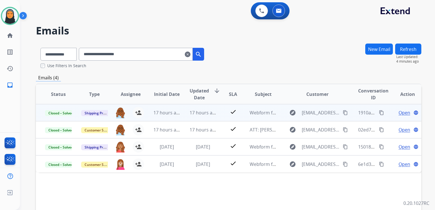
click at [399, 114] on span "Open" at bounding box center [405, 112] width 12 height 7
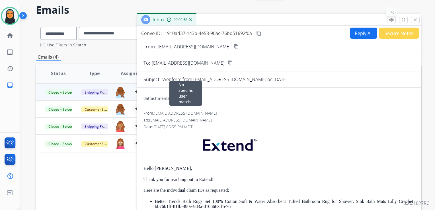
scroll to position [0, 0]
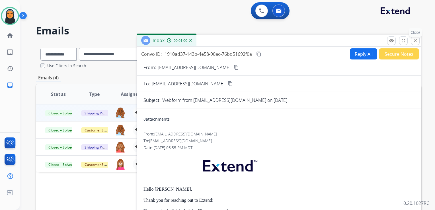
click at [418, 44] on button "close Close" at bounding box center [415, 40] width 9 height 9
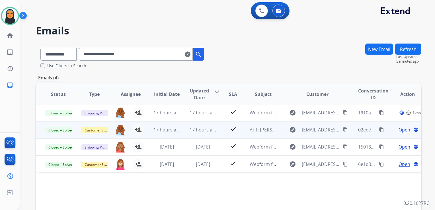
click at [399, 129] on span "Open" at bounding box center [405, 129] width 12 height 7
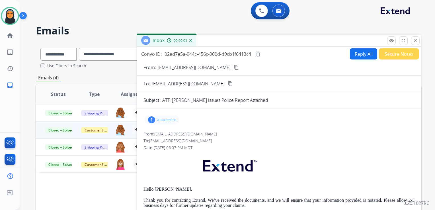
click at [160, 121] on p "attachment" at bounding box center [166, 120] width 18 height 5
click at [162, 133] on p "[PERSON_NAME] REPORT 202500800499.pdf" at bounding box center [196, 134] width 94 height 7
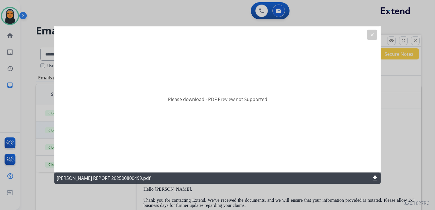
click at [373, 179] on mat-icon "download" at bounding box center [375, 178] width 7 height 7
click at [373, 177] on mat-icon "download" at bounding box center [375, 178] width 7 height 7
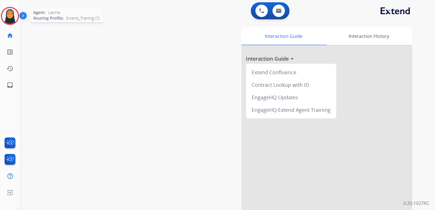
click at [6, 18] on img at bounding box center [10, 16] width 16 height 16
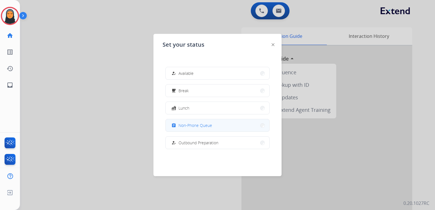
click at [192, 124] on span "Non-Phone Queue" at bounding box center [196, 125] width 34 height 6
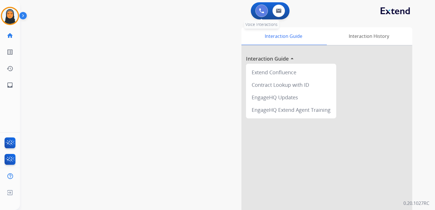
click at [262, 12] on img at bounding box center [261, 10] width 5 height 5
click at [274, 11] on button at bounding box center [279, 11] width 13 height 13
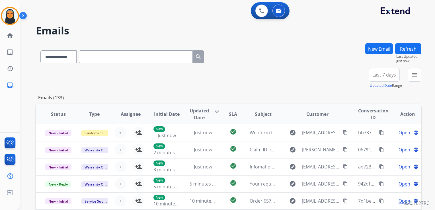
click at [119, 57] on input "text" at bounding box center [136, 56] width 114 height 13
click at [76, 59] on select "**********" at bounding box center [58, 56] width 36 height 13
select select "**********"
click at [40, 50] on select "**********" at bounding box center [58, 56] width 36 height 13
click at [105, 59] on input "text" at bounding box center [136, 56] width 114 height 13
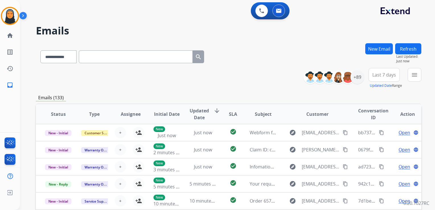
paste input "**********"
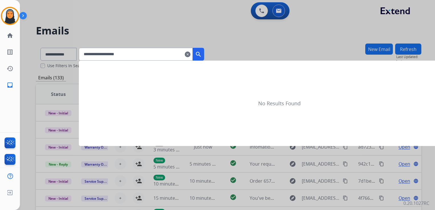
type input "**********"
click at [204, 53] on button "search" at bounding box center [198, 54] width 11 height 13
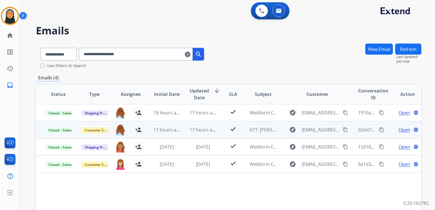
click at [290, 128] on span "Open" at bounding box center [405, 129] width 12 height 7
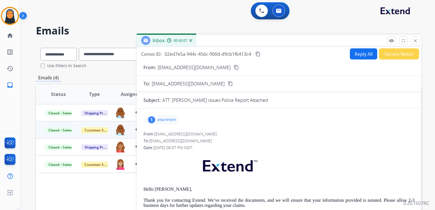
click at [257, 55] on mat-icon "content_copy" at bounding box center [257, 54] width 5 height 5
drag, startPoint x: 417, startPoint y: 42, endPoint x: 425, endPoint y: 38, distance: 9.6
click at [290, 42] on mat-icon "close" at bounding box center [415, 40] width 5 height 5
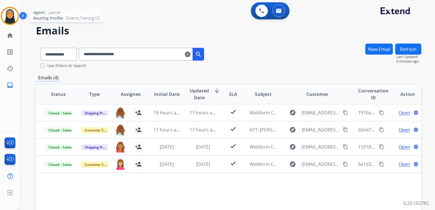
click at [7, 17] on img at bounding box center [10, 16] width 16 height 16
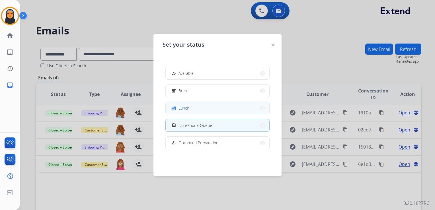
click at [205, 109] on button "fastfood Lunch" at bounding box center [218, 108] width 104 height 12
